Goal: Task Accomplishment & Management: Manage account settings

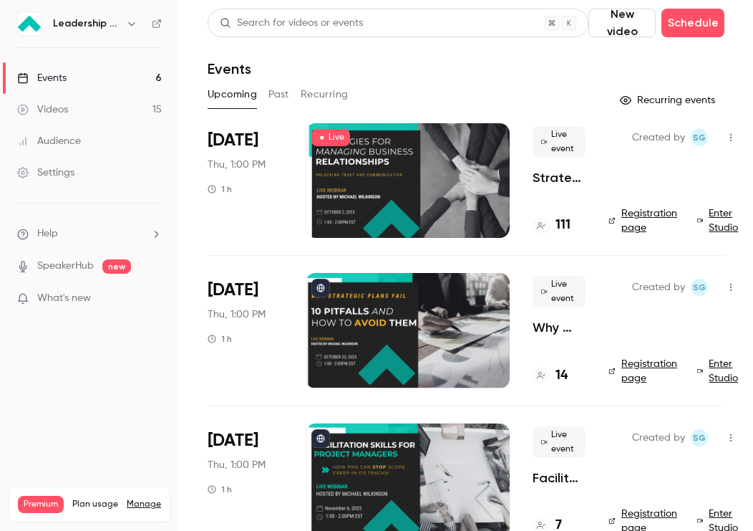
click at [260, 192] on div "[DATE] Thu, 1:00 PM 1 h" at bounding box center [245, 180] width 75 height 115
click at [359, 190] on div at bounding box center [408, 180] width 204 height 115
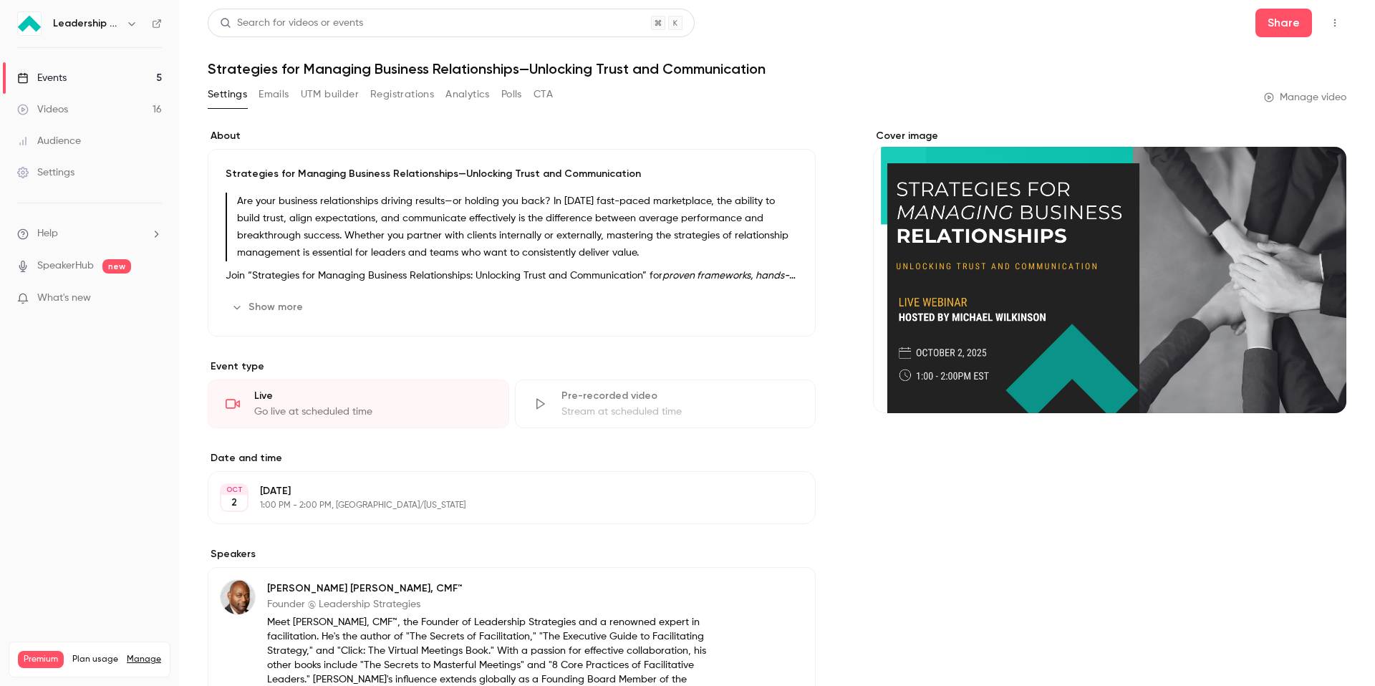
click at [545, 96] on button "CTA" at bounding box center [542, 94] width 19 height 23
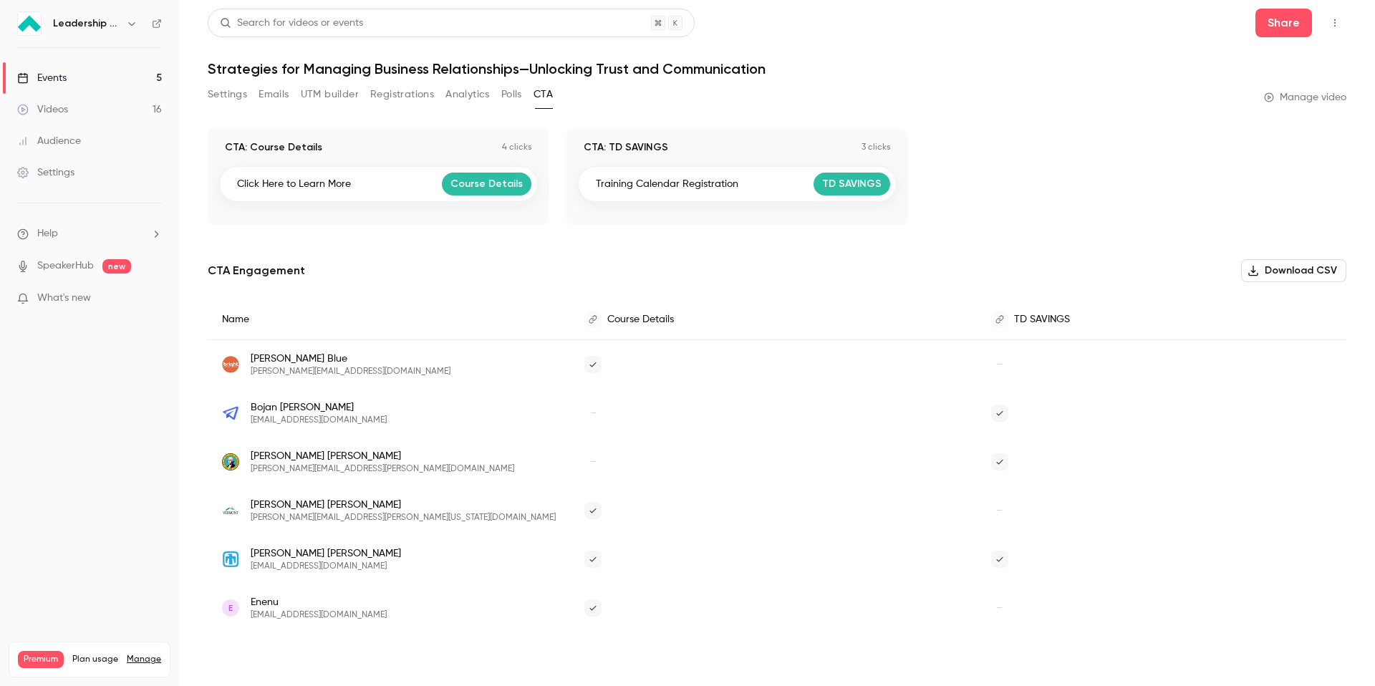
click at [507, 100] on button "Polls" at bounding box center [511, 94] width 21 height 23
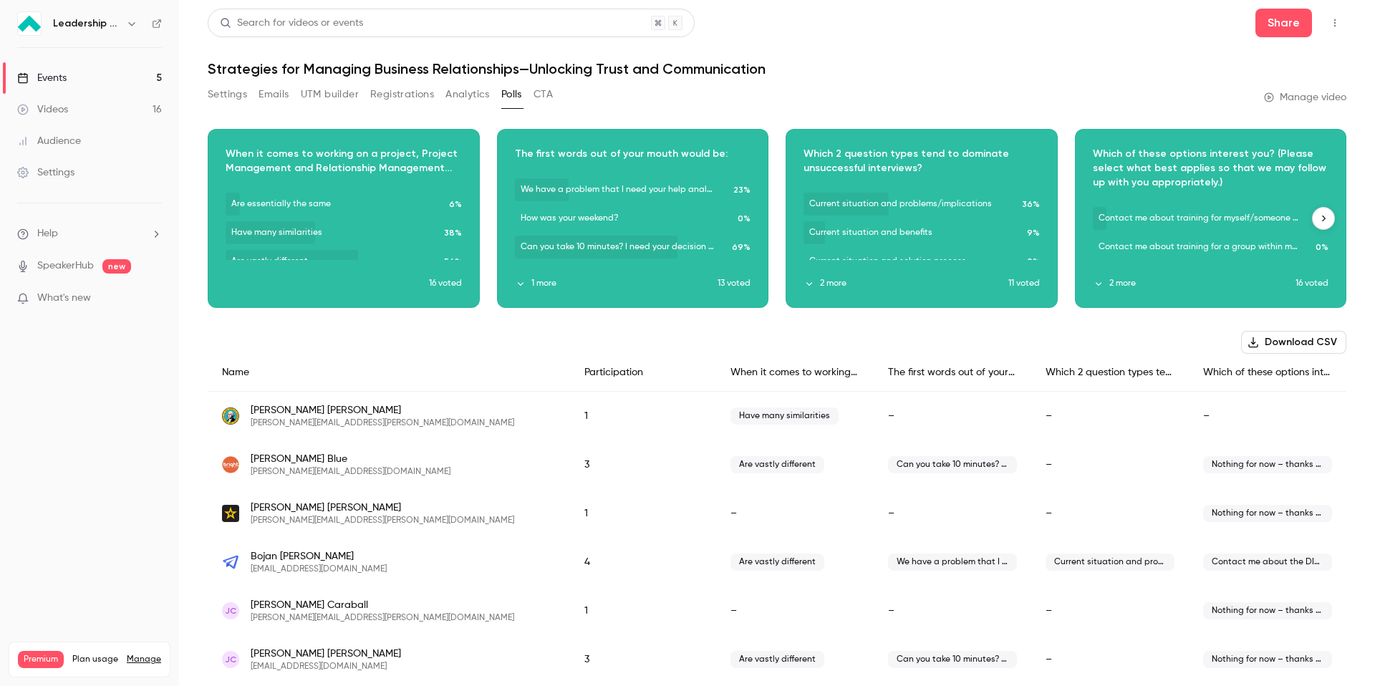
click at [1202, 220] on div "Download image" at bounding box center [1210, 219] width 271 height 178
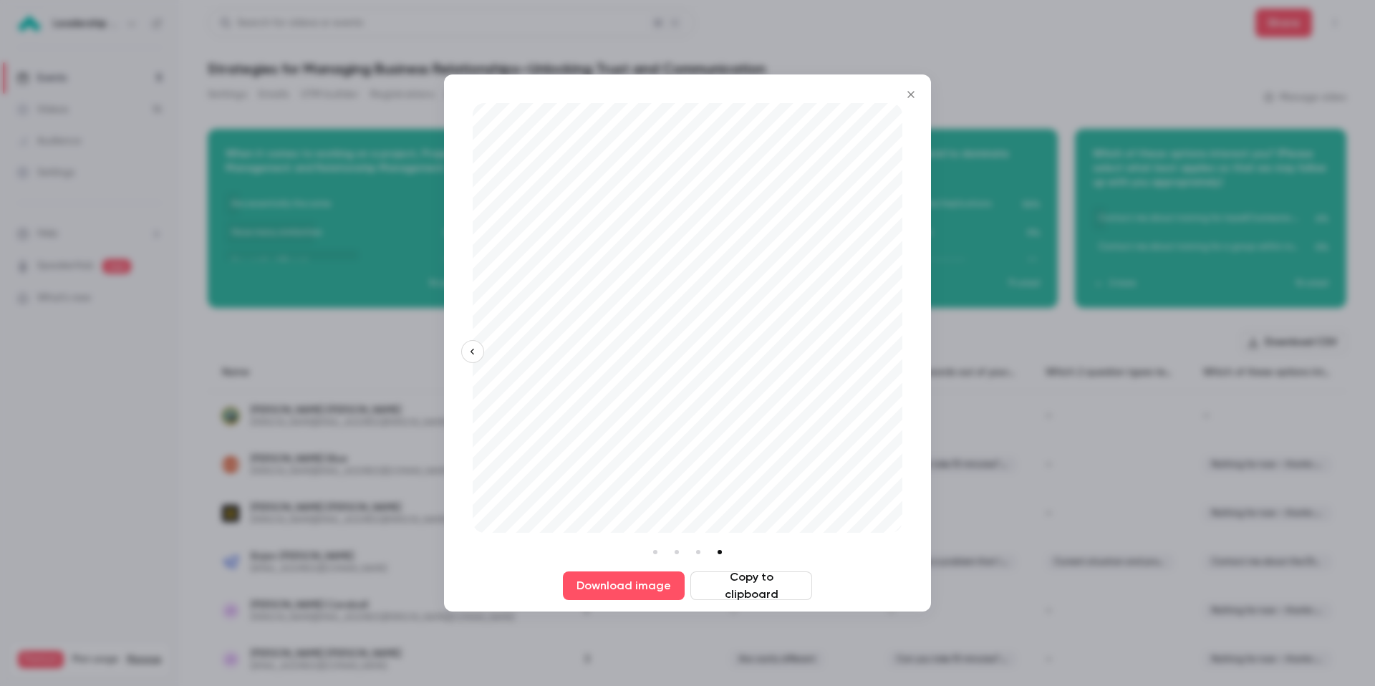
click at [913, 97] on icon "Close" at bounding box center [910, 94] width 6 height 6
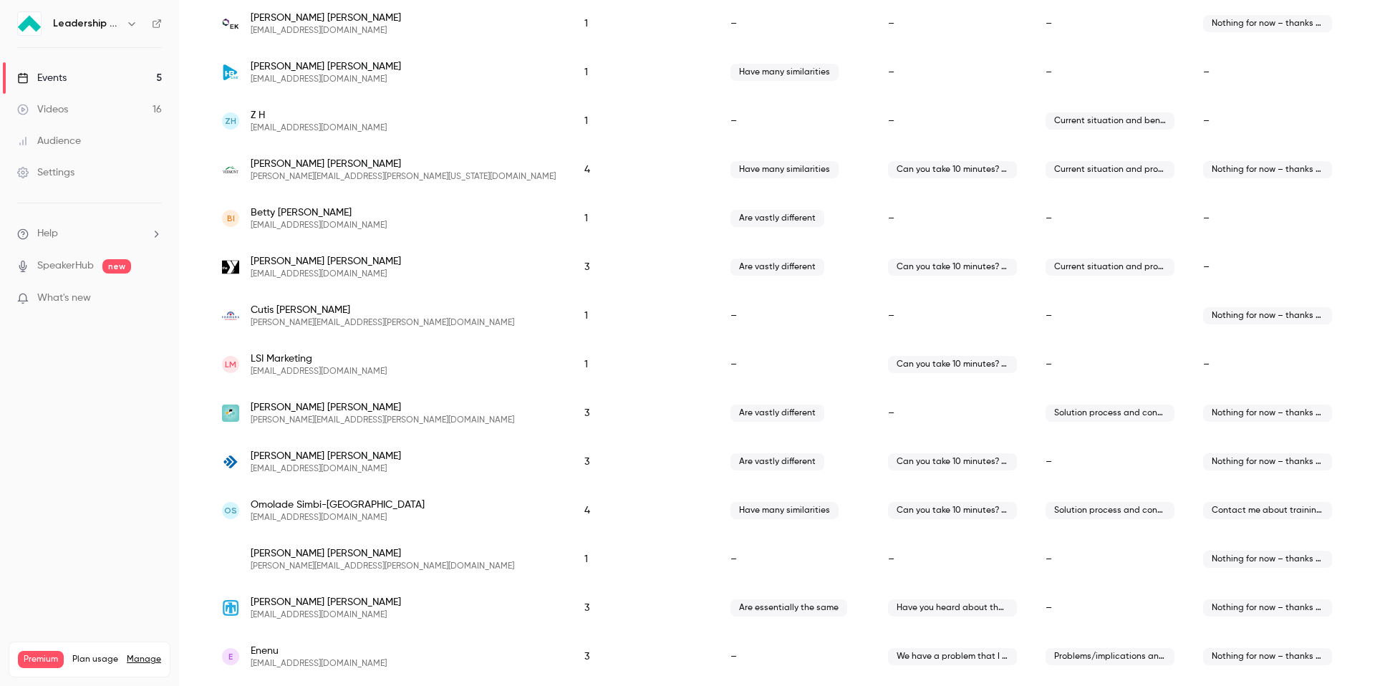
scroll to position [954, 0]
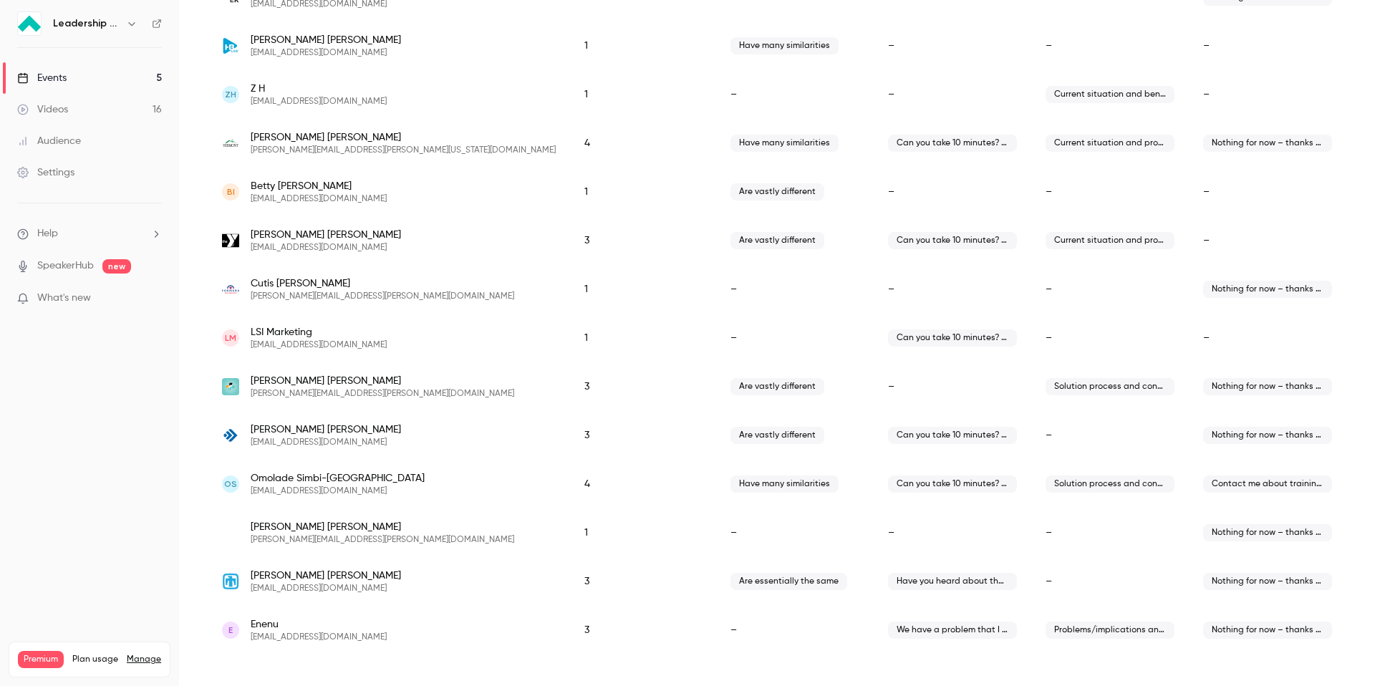
click at [290, 492] on span "[EMAIL_ADDRESS][DOMAIN_NAME]" at bounding box center [338, 490] width 174 height 11
drag, startPoint x: 336, startPoint y: 491, endPoint x: 249, endPoint y: 489, distance: 86.7
click at [249, 489] on div "OS Omolade Simbi-[GEOGRAPHIC_DATA] [EMAIL_ADDRESS][DOMAIN_NAME]" at bounding box center [389, 484] width 334 height 26
copy span "[EMAIL_ADDRESS][DOMAIN_NAME]"
